Goal: Information Seeking & Learning: Learn about a topic

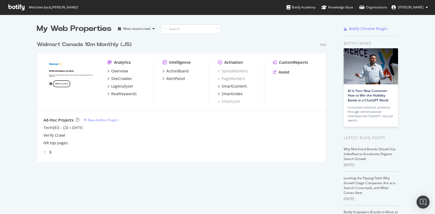
scroll to position [209, 424]
click at [120, 95] on div "RealKeywords" at bounding box center [124, 93] width 26 height 5
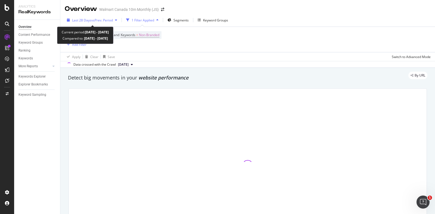
click at [114, 20] on div "button" at bounding box center [116, 19] width 7 height 3
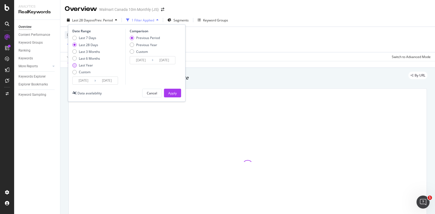
click at [87, 66] on div "Last Year" at bounding box center [86, 65] width 14 height 5
type input "[DATE]"
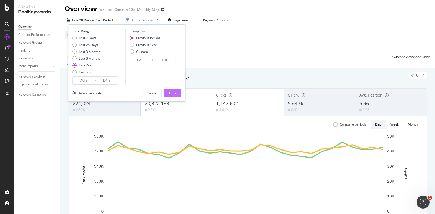
click at [172, 92] on div "Apply" at bounding box center [172, 93] width 8 height 5
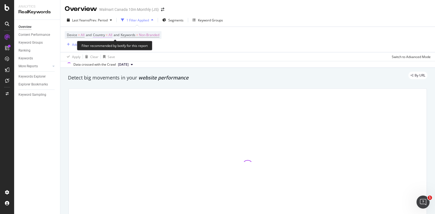
click at [109, 36] on span "Country = All" at bounding box center [102, 35] width 19 height 5
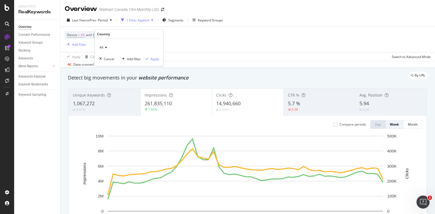
click at [101, 51] on div "All" at bounding box center [129, 47] width 60 height 9
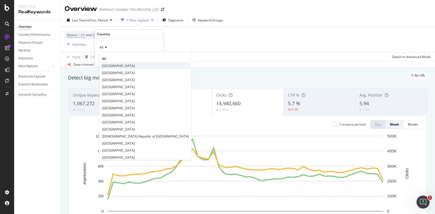
click at [103, 67] on span "[GEOGRAPHIC_DATA]" at bounding box center [118, 66] width 33 height 5
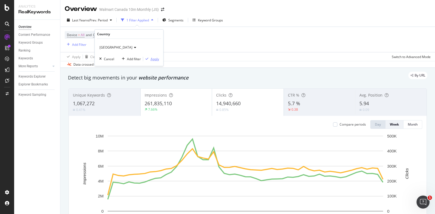
click at [150, 59] on div "button" at bounding box center [146, 58] width 7 height 3
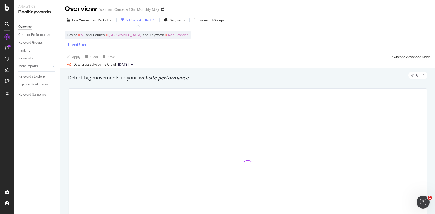
click at [79, 44] on div "Add Filter" at bounding box center [79, 44] width 14 height 5
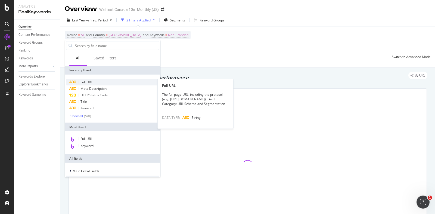
click at [87, 82] on span "Full URL" at bounding box center [86, 82] width 12 height 5
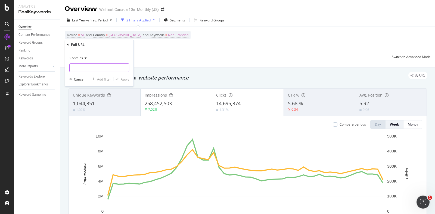
click at [98, 70] on input "text" at bounding box center [99, 68] width 59 height 9
type input "/grocery/"
click at [125, 80] on div "Apply" at bounding box center [125, 79] width 8 height 5
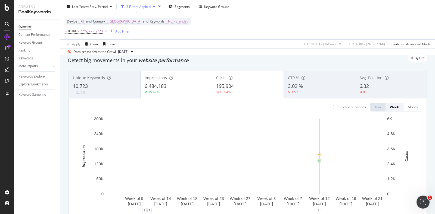
scroll to position [26, 0]
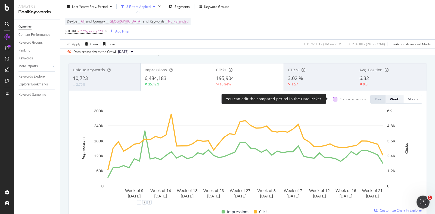
click at [333, 100] on div at bounding box center [335, 99] width 4 height 4
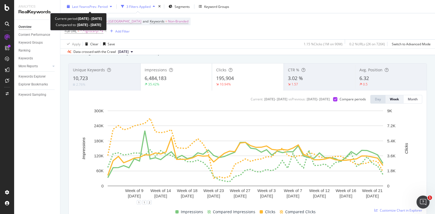
click at [109, 7] on div "button" at bounding box center [111, 6] width 7 height 3
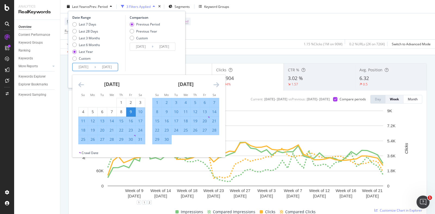
click at [86, 71] on input "2024/08/09" at bounding box center [84, 67] width 22 height 8
click at [80, 85] on icon "Move backward to switch to the previous month." at bounding box center [81, 84] width 6 height 7
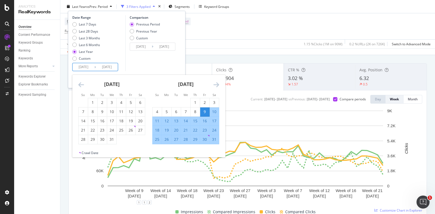
click at [217, 85] on icon "Move forward to switch to the next month." at bounding box center [216, 84] width 6 height 7
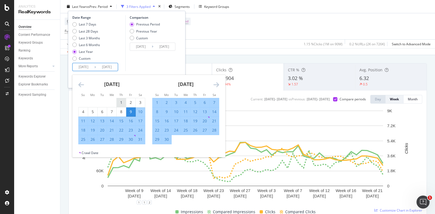
click at [124, 102] on div "1" at bounding box center [121, 102] width 9 height 5
type input "2024/08/01"
type input "2023/07/25"
type input "2024/07/31"
click at [216, 85] on icon "Move forward to switch to the next month." at bounding box center [216, 84] width 6 height 7
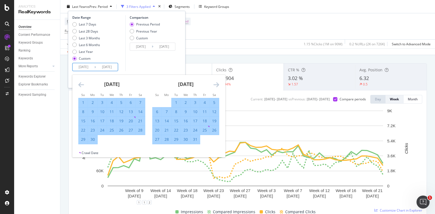
click at [92, 141] on div "30" at bounding box center [92, 139] width 9 height 5
type input "2024/09/30"
type input "2024/06/01"
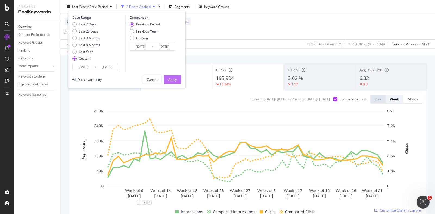
click at [175, 78] on div "Apply" at bounding box center [172, 79] width 8 height 5
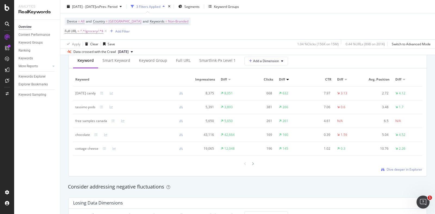
scroll to position [505, 0]
click at [252, 160] on div at bounding box center [252, 162] width 5 height 7
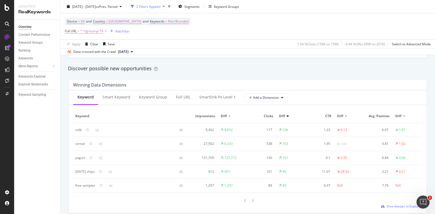
scroll to position [497, 0]
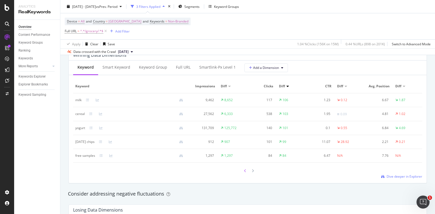
click at [244, 170] on icon at bounding box center [245, 170] width 2 height 3
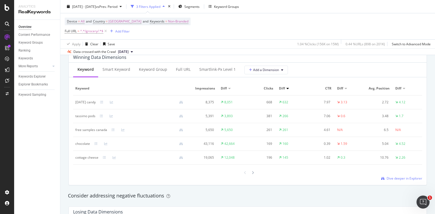
scroll to position [495, 0]
click at [252, 171] on icon at bounding box center [253, 172] width 2 height 3
click at [244, 171] on icon at bounding box center [245, 172] width 2 height 3
click at [252, 171] on icon at bounding box center [253, 172] width 2 height 3
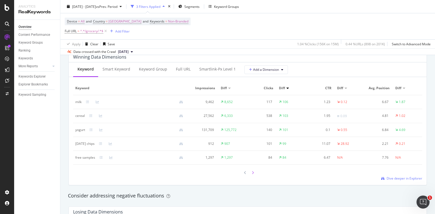
click at [252, 173] on icon at bounding box center [253, 172] width 2 height 3
click at [252, 172] on icon at bounding box center [253, 173] width 2 height 3
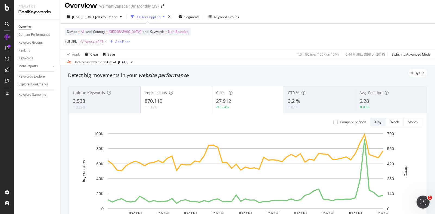
scroll to position [3, 0]
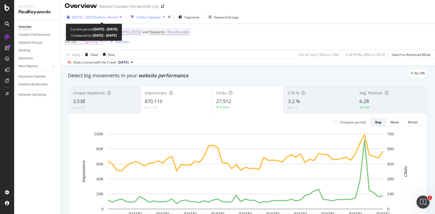
click at [117, 15] on span "vs Prev. Period" at bounding box center [106, 17] width 21 height 5
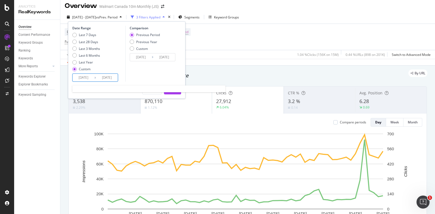
click at [87, 77] on input "2024/08/01" at bounding box center [84, 78] width 22 height 8
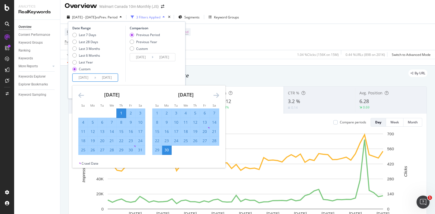
click at [120, 114] on div "1" at bounding box center [121, 113] width 9 height 5
click at [155, 111] on div "1" at bounding box center [156, 113] width 9 height 5
type input "2024/09/01"
type input "2024/06/30"
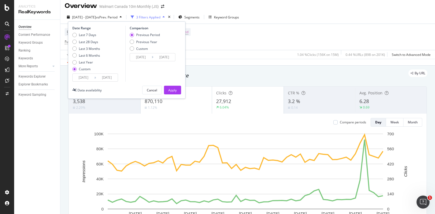
click at [84, 79] on input "2024/08/01" at bounding box center [84, 78] width 22 height 8
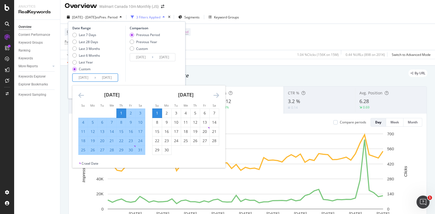
click at [119, 112] on div "1" at bounding box center [121, 113] width 9 height 5
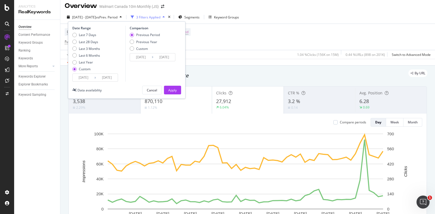
click at [127, 67] on div "Comparison Previous Period Previous Year Custom 2024/06/30 Navigate forward to …" at bounding box center [151, 54] width 52 height 56
click at [105, 78] on input "2024/09/01" at bounding box center [107, 78] width 22 height 8
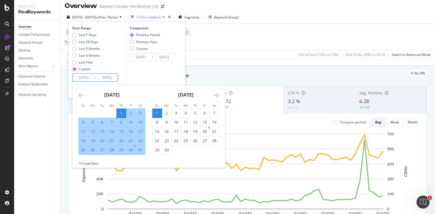
click at [142, 150] on div "31" at bounding box center [140, 149] width 9 height 5
type input "2024/08/31"
type input "2024/07/01"
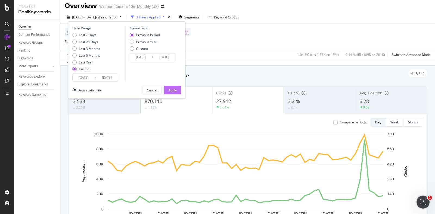
click at [172, 90] on div "Apply" at bounding box center [172, 90] width 8 height 5
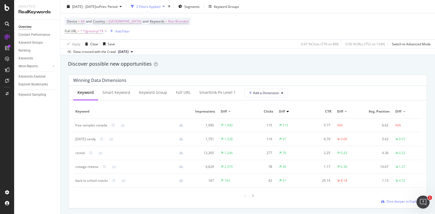
scroll to position [492, 0]
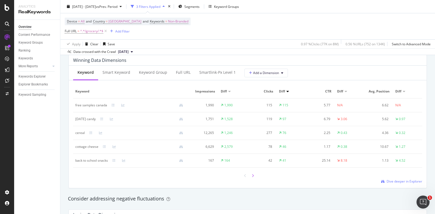
click at [252, 174] on icon at bounding box center [253, 175] width 2 height 3
click at [243, 175] on div at bounding box center [245, 176] width 5 height 7
click at [251, 177] on div at bounding box center [252, 175] width 5 height 7
click at [79, 134] on div "crackers" at bounding box center [81, 133] width 13 height 5
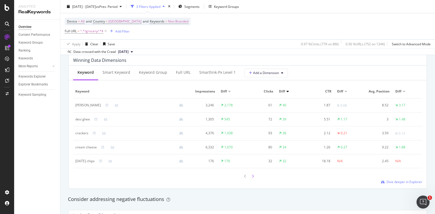
click at [252, 175] on icon at bounding box center [253, 176] width 2 height 3
click at [244, 175] on icon at bounding box center [245, 176] width 2 height 3
click at [244, 175] on icon at bounding box center [245, 175] width 2 height 3
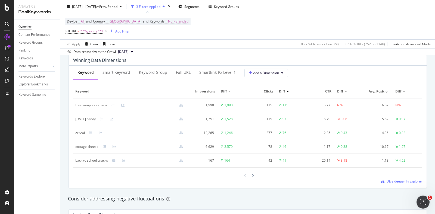
click at [244, 175] on icon at bounding box center [245, 175] width 2 height 3
click at [268, 92] on span "Clicks" at bounding box center [261, 91] width 23 height 5
click at [402, 182] on div "Keyword Smart Keyword Keyword Group Full URL smartlink-px Level 1 Add a Dimensi…" at bounding box center [247, 126] width 357 height 123
click at [398, 180] on span "Dive deeper in Explorer" at bounding box center [404, 181] width 36 height 5
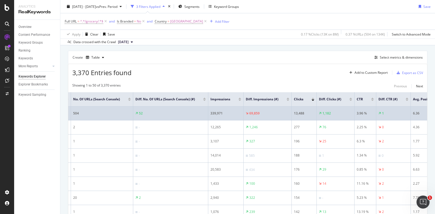
scroll to position [0, 44]
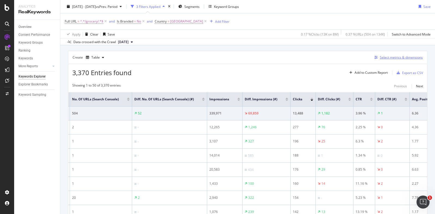
click at [387, 56] on div "Select metrics & dimensions" at bounding box center [400, 57] width 43 height 5
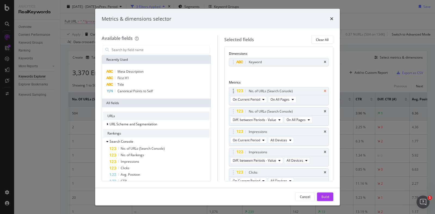
click at [324, 90] on icon "times" at bounding box center [325, 90] width 2 height 3
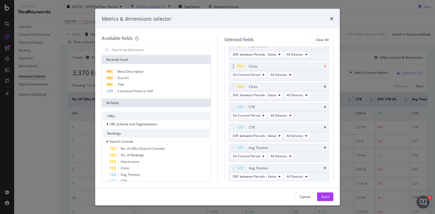
scroll to position [68, 0]
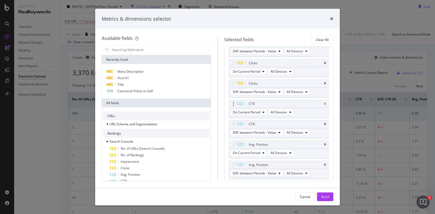
click at [324, 102] on icon "times" at bounding box center [325, 103] width 2 height 3
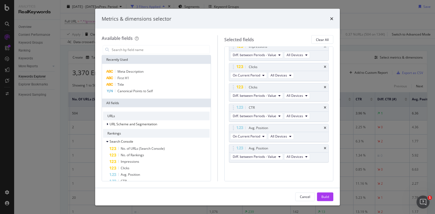
scroll to position [62, 0]
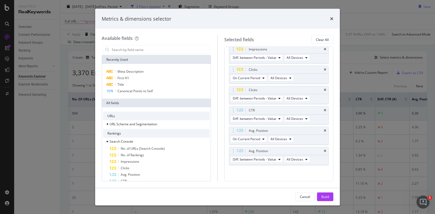
click at [319, 101] on div "Clicks Diff. between Periods - Value All Devices" at bounding box center [279, 95] width 100 height 18
click at [324, 109] on icon "times" at bounding box center [325, 110] width 2 height 3
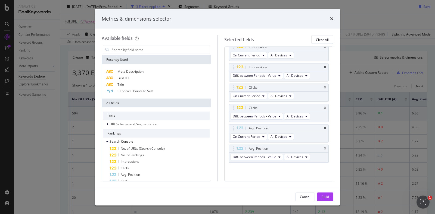
scroll to position [42, 0]
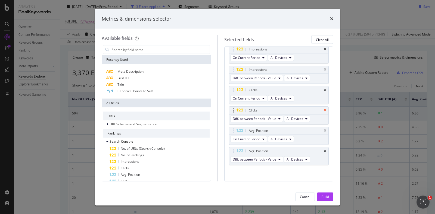
click at [324, 109] on icon "times" at bounding box center [325, 110] width 2 height 3
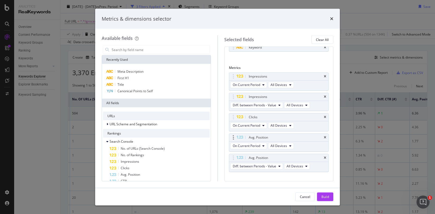
scroll to position [14, 0]
click at [310, 198] on button "Cancel" at bounding box center [305, 197] width 20 height 9
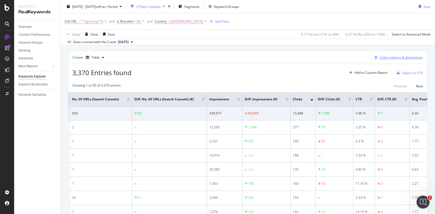
click at [390, 58] on div "Select metrics & dimensions" at bounding box center [400, 57] width 43 height 5
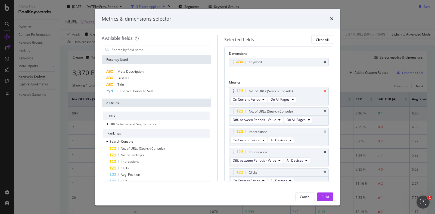
click at [324, 90] on icon "times" at bounding box center [325, 90] width 2 height 3
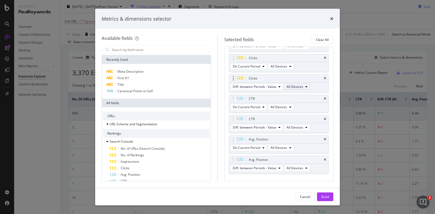
scroll to position [82, 0]
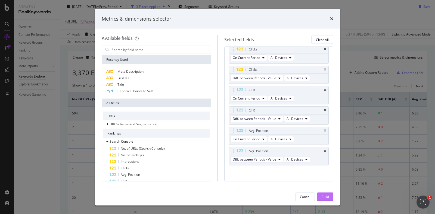
click at [327, 198] on div "Build" at bounding box center [325, 196] width 8 height 5
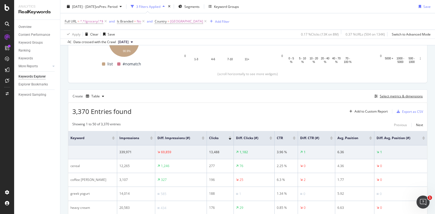
scroll to position [103, 0]
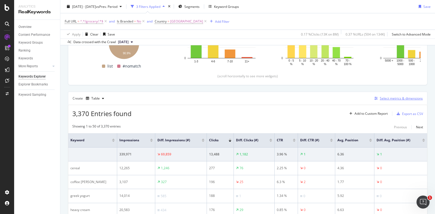
click at [400, 99] on div "Select metrics & dimensions" at bounding box center [400, 98] width 43 height 5
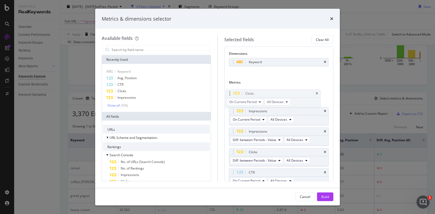
drag, startPoint x: 274, startPoint y: 131, endPoint x: 268, endPoint y: 97, distance: 33.8
click at [270, 93] on body "Analytics RealKeywords Overview Content Performance Keyword Groups Ranking Keyw…" at bounding box center [217, 107] width 435 height 214
drag, startPoint x: 253, startPoint y: 149, endPoint x: 256, endPoint y: 107, distance: 42.5
click at [256, 107] on body "Analytics RealKeywords Overview Content Performance Keyword Groups Ranking Keyw…" at bounding box center [217, 107] width 435 height 214
click at [328, 197] on div "Build" at bounding box center [325, 196] width 8 height 5
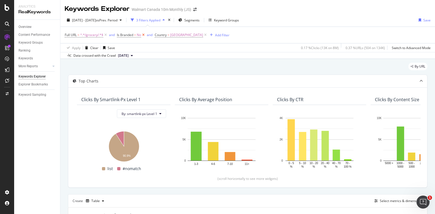
click at [143, 34] on icon at bounding box center [143, 34] width 5 height 5
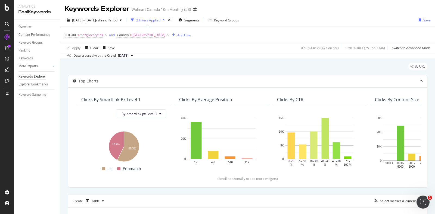
click at [160, 19] on div "2 Filters Applied" at bounding box center [148, 20] width 24 height 5
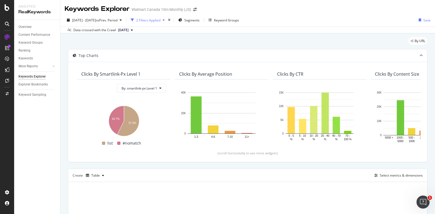
click at [160, 19] on div "2 Filters Applied" at bounding box center [148, 20] width 24 height 5
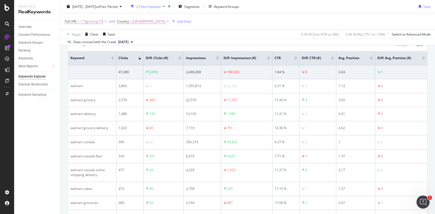
scroll to position [186, 0]
click at [31, 27] on div "Overview" at bounding box center [24, 27] width 13 height 6
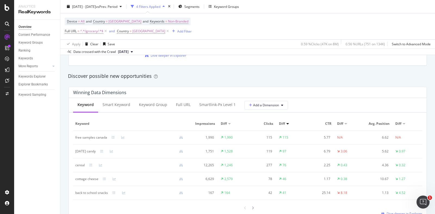
scroll to position [461, 0]
click at [187, 102] on div "Full URL" at bounding box center [183, 103] width 15 height 5
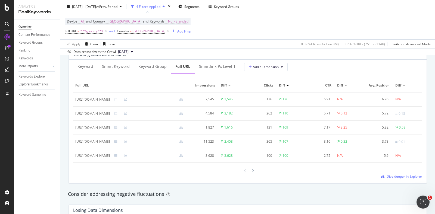
scroll to position [498, 0]
click at [393, 178] on span "Dive deeper in Explorer" at bounding box center [404, 176] width 36 height 5
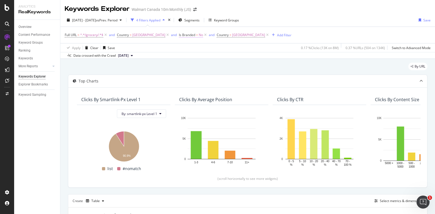
click at [199, 35] on span "No" at bounding box center [201, 35] width 4 height 8
click at [167, 48] on span "No" at bounding box center [165, 47] width 4 height 5
click at [195, 48] on div "No" at bounding box center [192, 47] width 60 height 9
click at [171, 58] on div "Cancel" at bounding box center [172, 59] width 10 height 5
click at [203, 36] on icon at bounding box center [205, 34] width 5 height 5
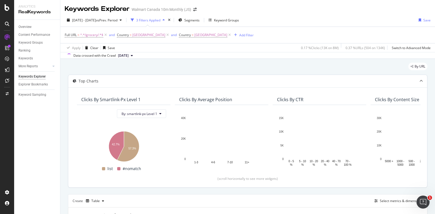
scroll to position [93, 0]
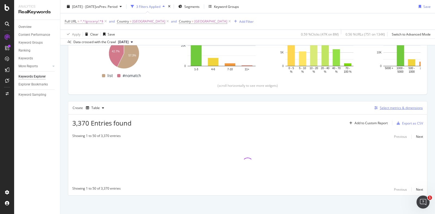
click at [380, 105] on div "Select metrics & dimensions" at bounding box center [397, 108] width 51 height 6
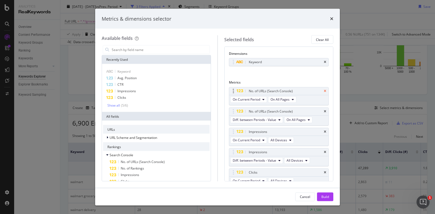
click at [324, 90] on icon "times" at bounding box center [325, 90] width 2 height 3
click at [111, 105] on div "Show all" at bounding box center [113, 105] width 12 height 4
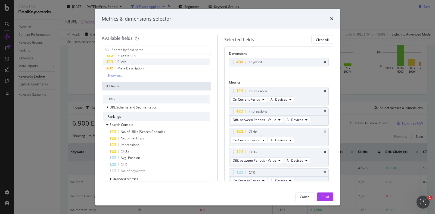
scroll to position [0, 0]
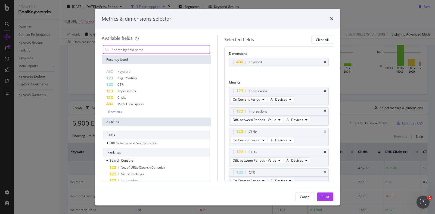
click at [146, 49] on input "modal" at bounding box center [160, 50] width 98 height 8
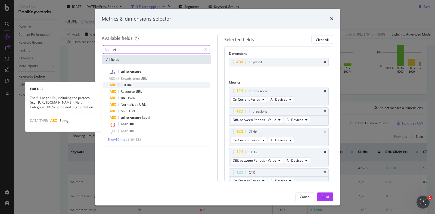
type input "url"
click at [127, 85] on span "URL" at bounding box center [130, 85] width 7 height 5
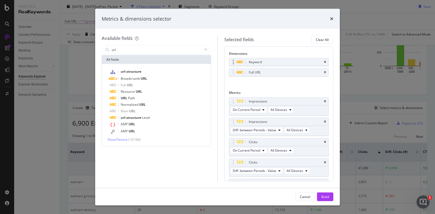
click at [321, 61] on div "Keyword" at bounding box center [278, 62] width 99 height 8
click at [324, 62] on icon "times" at bounding box center [325, 62] width 2 height 3
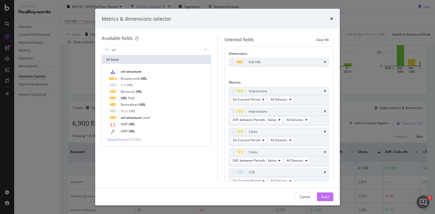
click at [325, 196] on div "Build" at bounding box center [325, 196] width 8 height 5
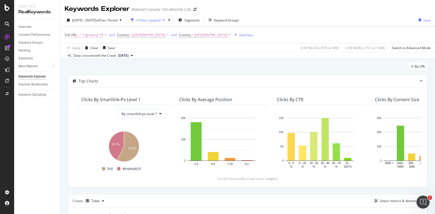
click at [88, 34] on span "^.*/grocery/.*$" at bounding box center [91, 35] width 23 height 8
click at [71, 57] on input "/grocery/" at bounding box center [95, 57] width 51 height 9
type input "browse/grocery/"
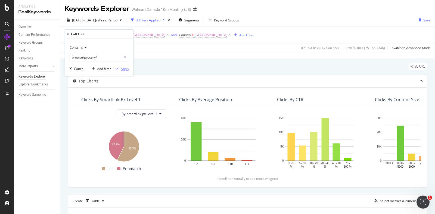
click at [126, 70] on div "Apply" at bounding box center [125, 69] width 8 height 5
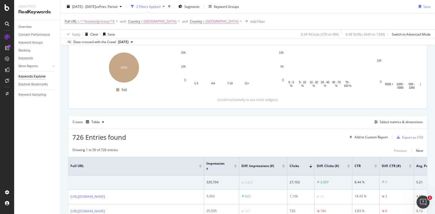
scroll to position [80, 0]
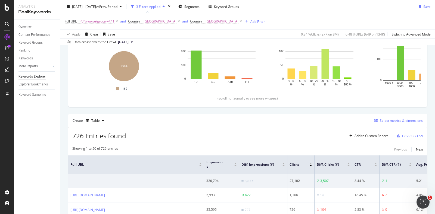
click at [395, 121] on div "Select metrics & dimensions" at bounding box center [400, 120] width 43 height 5
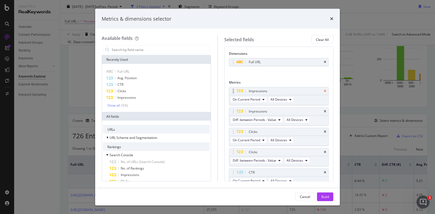
click at [324, 92] on icon "times" at bounding box center [325, 90] width 2 height 3
click at [324, 89] on icon "times" at bounding box center [325, 90] width 2 height 3
click at [326, 197] on div "Build" at bounding box center [325, 196] width 8 height 5
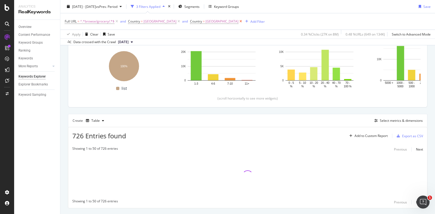
click at [238, 21] on icon at bounding box center [240, 21] width 5 height 5
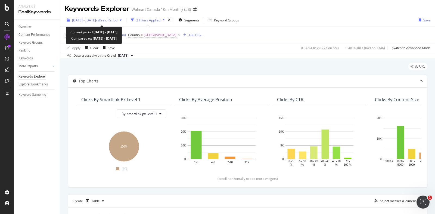
click at [100, 17] on div "2024 Aug. 1st - Aug. 31st vs Prev. Period" at bounding box center [94, 20] width 59 height 8
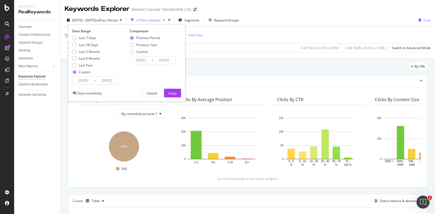
click at [84, 81] on input "2024/08/01" at bounding box center [84, 81] width 22 height 8
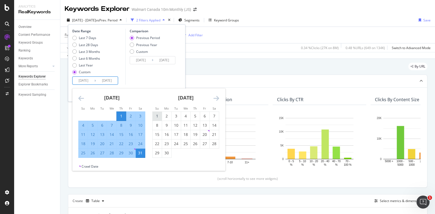
click at [156, 115] on div "1" at bounding box center [156, 116] width 9 height 5
type input "2024/09/01"
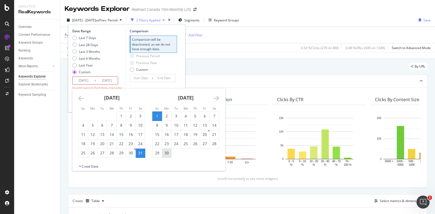
click at [169, 153] on div "30" at bounding box center [166, 152] width 9 height 5
type input "2024/09/30"
type input "2024/08/02"
type input "2024/08/31"
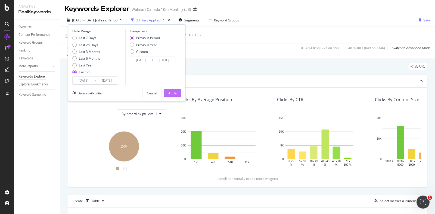
click at [172, 93] on div "Apply" at bounding box center [172, 93] width 8 height 5
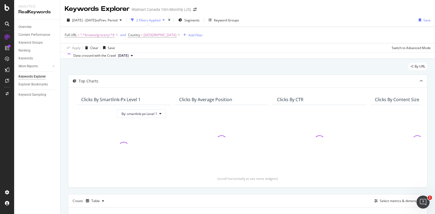
click at [192, 134] on div at bounding box center [221, 140] width 85 height 63
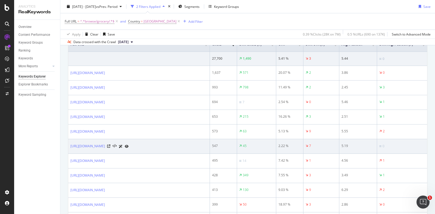
scroll to position [201, 0]
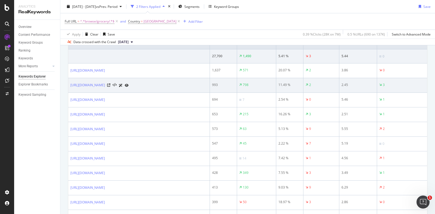
drag, startPoint x: 71, startPoint y: 84, endPoint x: 122, endPoint y: 99, distance: 52.9
click at [122, 93] on td "https://www.walmart.ca/en/browse/grocery/snacks-candy/halloween-treats/10019_60…" at bounding box center [139, 85] width 142 height 15
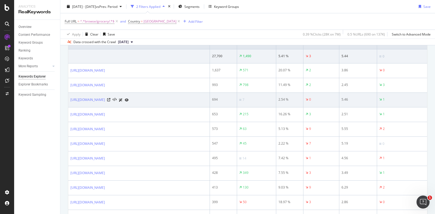
drag, startPoint x: 69, startPoint y: 84, endPoint x: 142, endPoint y: 124, distance: 82.8
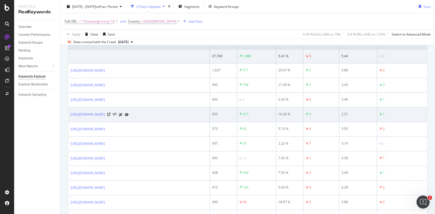
click at [127, 122] on td "https://www.walmart.ca/en/browse/grocery/bread-bakery/cakes-cupcakes/birthday-c…" at bounding box center [139, 115] width 142 height 15
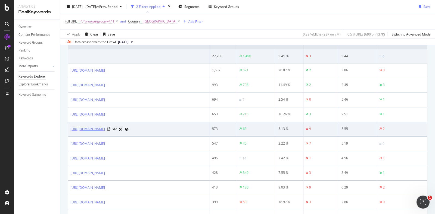
click at [105, 132] on link "https://www.walmart.ca/en/browse/grocery/dairy-eggs/dairy-milk/10019_6000194327…" at bounding box center [87, 129] width 34 height 5
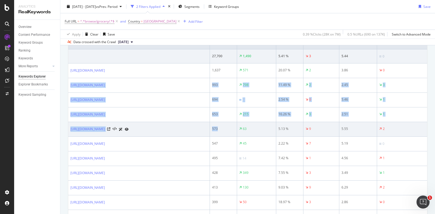
click at [220, 137] on td "573" at bounding box center [223, 129] width 27 height 15
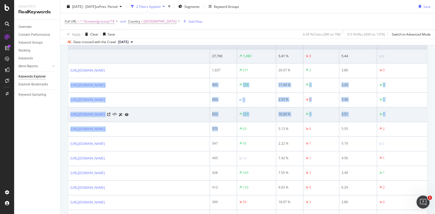
click at [224, 117] on div "653" at bounding box center [223, 114] width 23 height 5
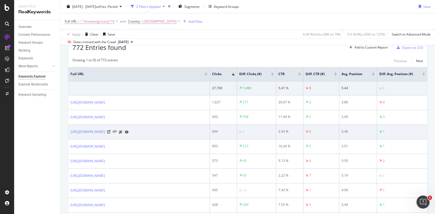
scroll to position [177, 0]
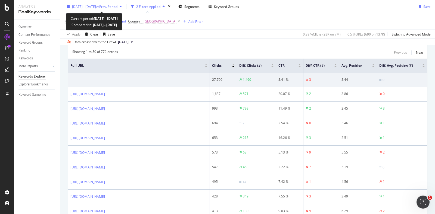
click at [117, 7] on span "vs Prev. Period" at bounding box center [106, 6] width 21 height 5
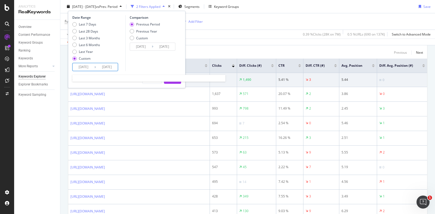
click at [86, 66] on input "2024/09/01" at bounding box center [84, 67] width 22 height 8
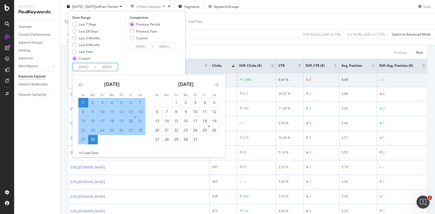
click at [79, 83] on icon "Move backward to switch to the previous month." at bounding box center [81, 84] width 6 height 7
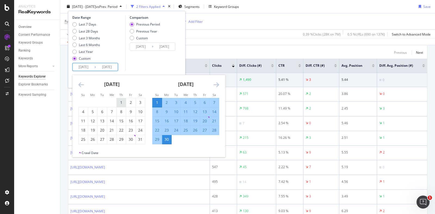
click at [124, 103] on div "1" at bounding box center [121, 102] width 9 height 5
type input "2024/08/01"
type input "2024/06/01"
type input "2024/07/31"
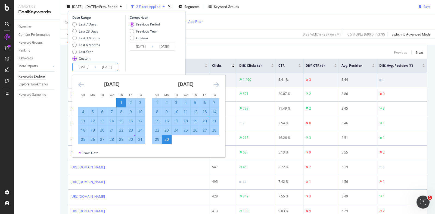
click at [140, 138] on div "31" at bounding box center [140, 139] width 9 height 5
type input "2024/08/31"
type input "2024/07/01"
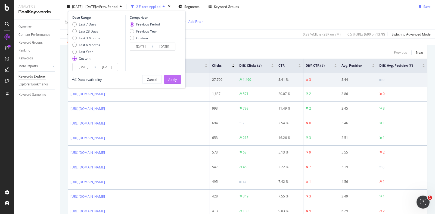
click at [172, 78] on div "Apply" at bounding box center [172, 79] width 8 height 5
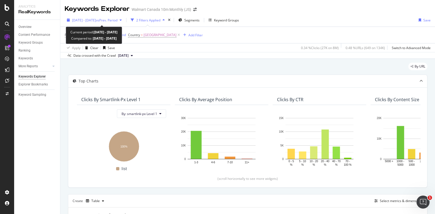
click at [117, 21] on span "vs Prev. Period" at bounding box center [106, 20] width 21 height 5
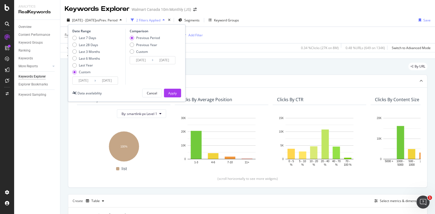
click at [84, 79] on input "2024/08/01" at bounding box center [84, 81] width 22 height 8
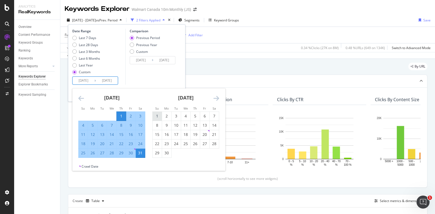
click at [157, 115] on div "1" at bounding box center [156, 116] width 9 height 5
type input "2024/09/01"
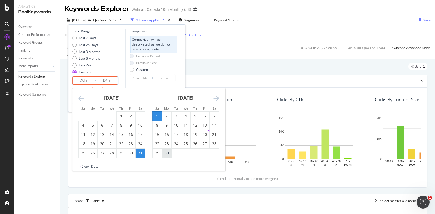
click at [168, 154] on div "30" at bounding box center [166, 152] width 9 height 5
type input "2024/09/30"
type input "2024/08/02"
type input "2024/08/31"
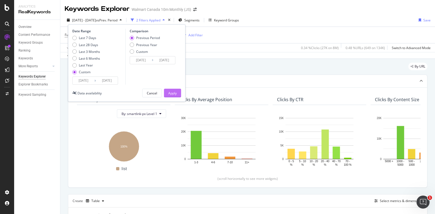
click at [172, 95] on div "Apply" at bounding box center [172, 93] width 8 height 8
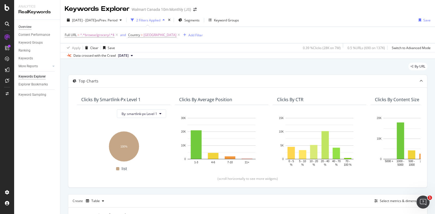
click at [26, 26] on div "Overview" at bounding box center [24, 27] width 13 height 6
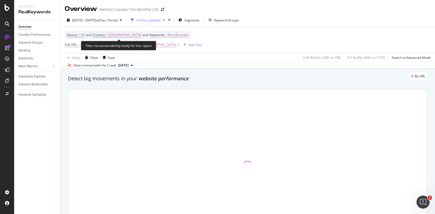
click at [168, 35] on span "Non-Branded" at bounding box center [178, 35] width 20 height 8
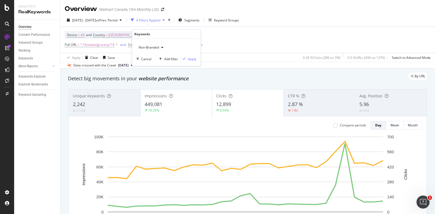
click at [154, 46] on span "Non-Branded" at bounding box center [147, 47] width 23 height 5
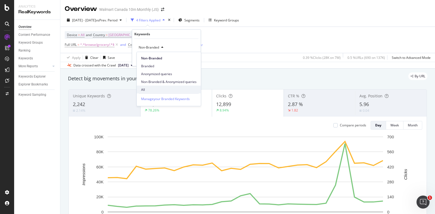
click at [149, 87] on span "All" at bounding box center [168, 89] width 55 height 5
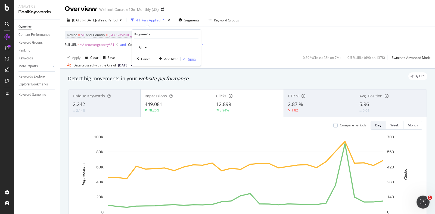
click at [192, 58] on div "Apply" at bounding box center [192, 59] width 8 height 5
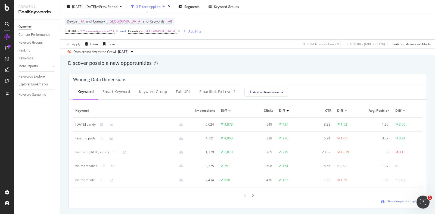
scroll to position [473, 0]
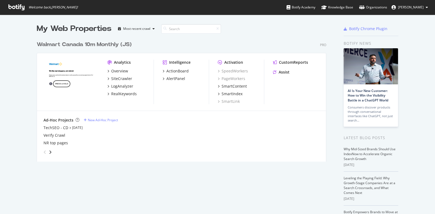
click at [122, 95] on div "RealKeywords" at bounding box center [124, 93] width 26 height 5
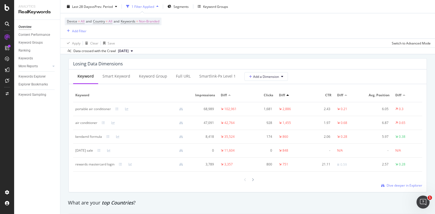
scroll to position [645, 0]
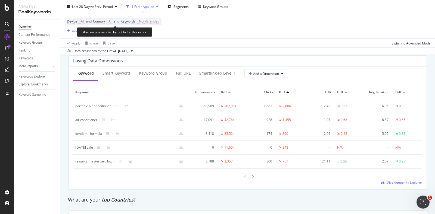
click at [110, 22] on span "All" at bounding box center [110, 22] width 4 height 8
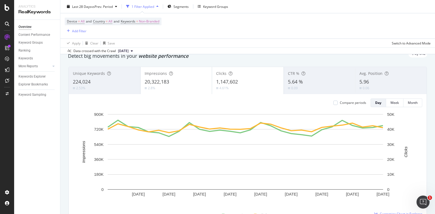
scroll to position [0, 0]
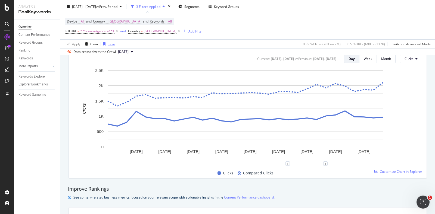
scroll to position [236, 0]
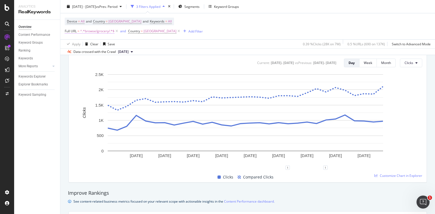
click at [100, 31] on span "^.*browse/grocery/.*$" at bounding box center [97, 31] width 34 height 8
click at [99, 57] on input "browse/grocery/" at bounding box center [95, 53] width 51 height 9
type input "/shoes/"
click at [124, 66] on div "Apply" at bounding box center [125, 65] width 8 height 5
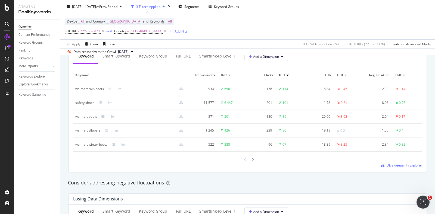
scroll to position [508, 0]
